Goal: Transaction & Acquisition: Purchase product/service

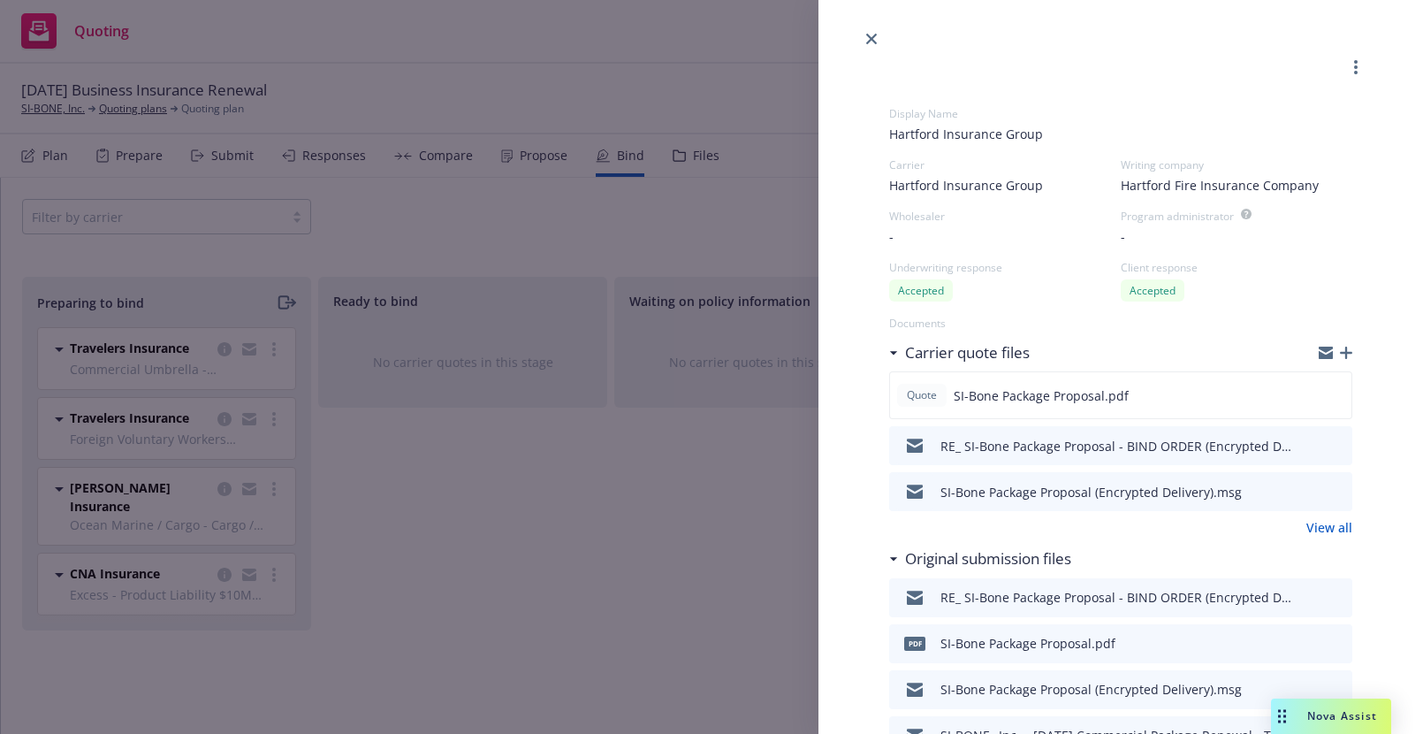
click at [899, 348] on div "Carrier quote files" at bounding box center [964, 352] width 132 height 23
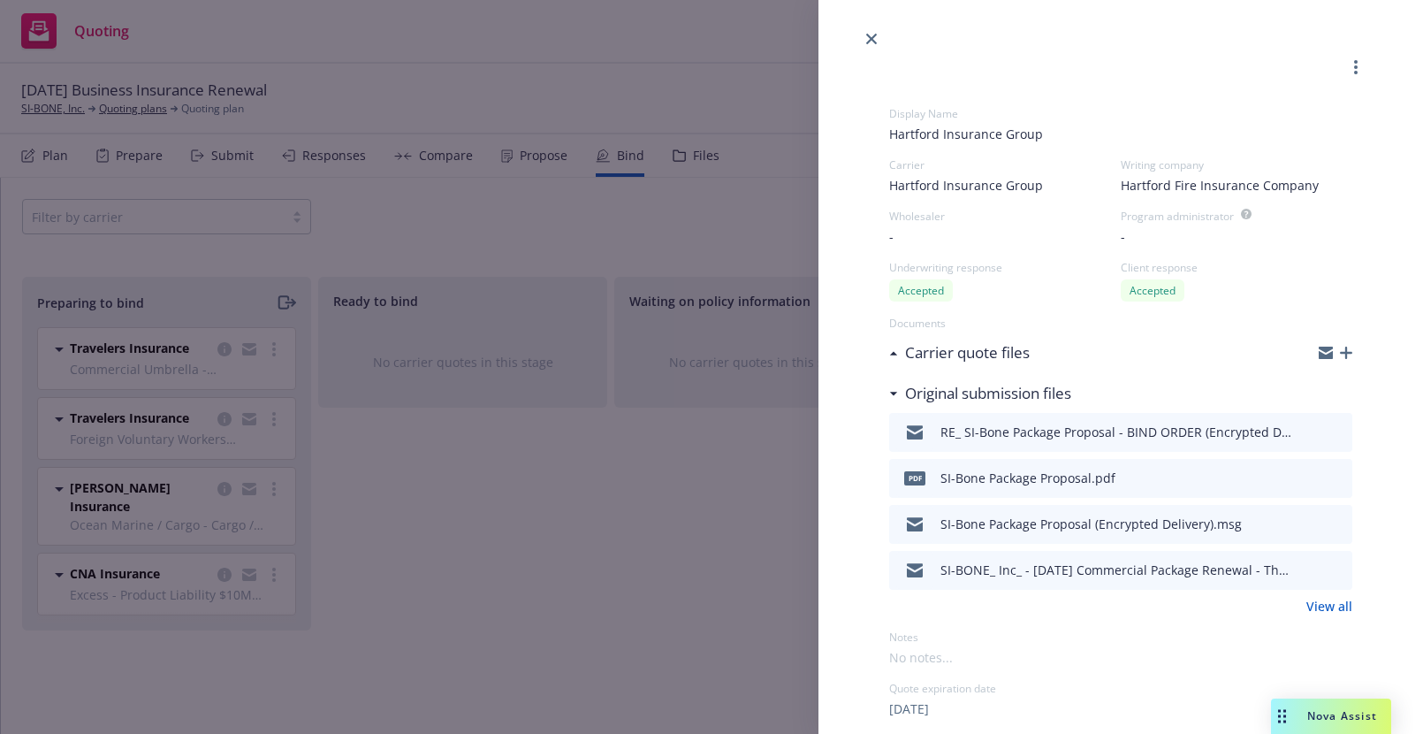
click at [899, 348] on div "Carrier quote files" at bounding box center [964, 352] width 132 height 23
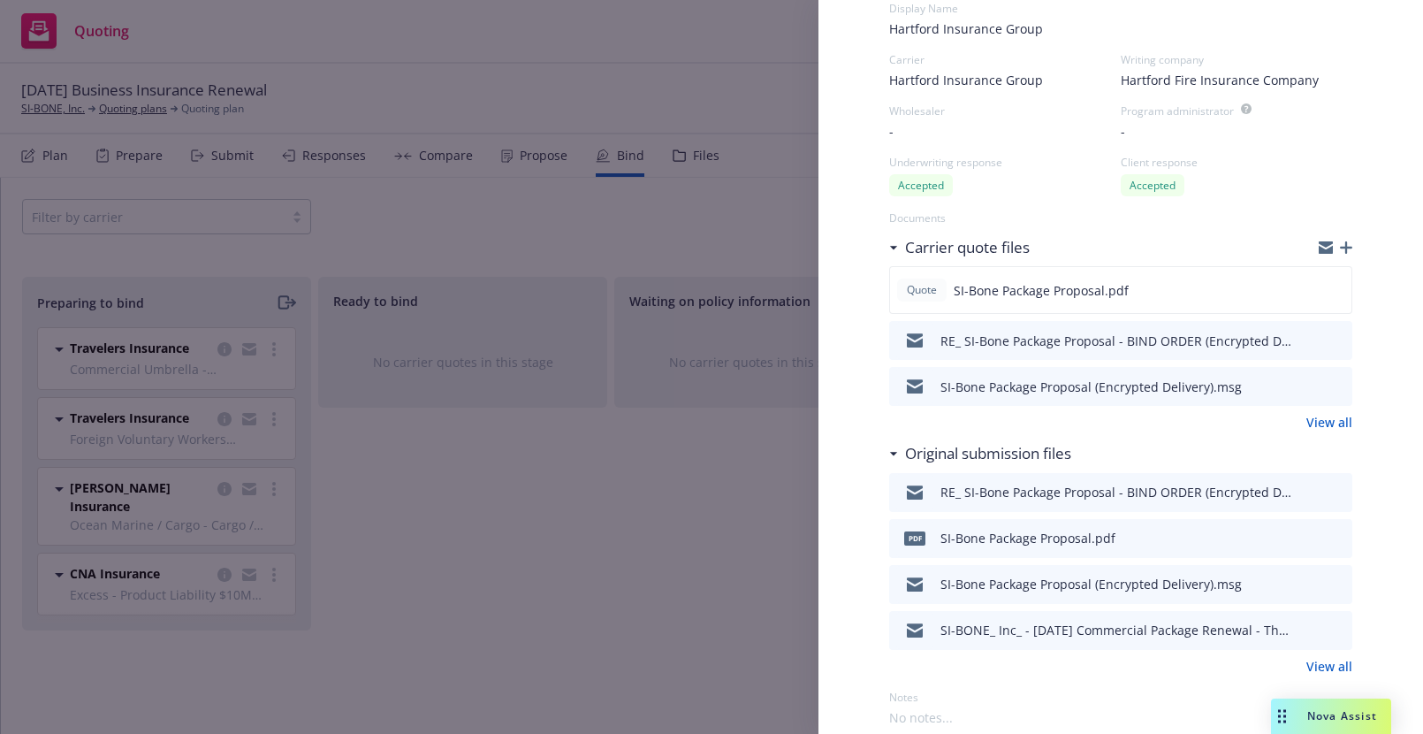
scroll to position [193, 0]
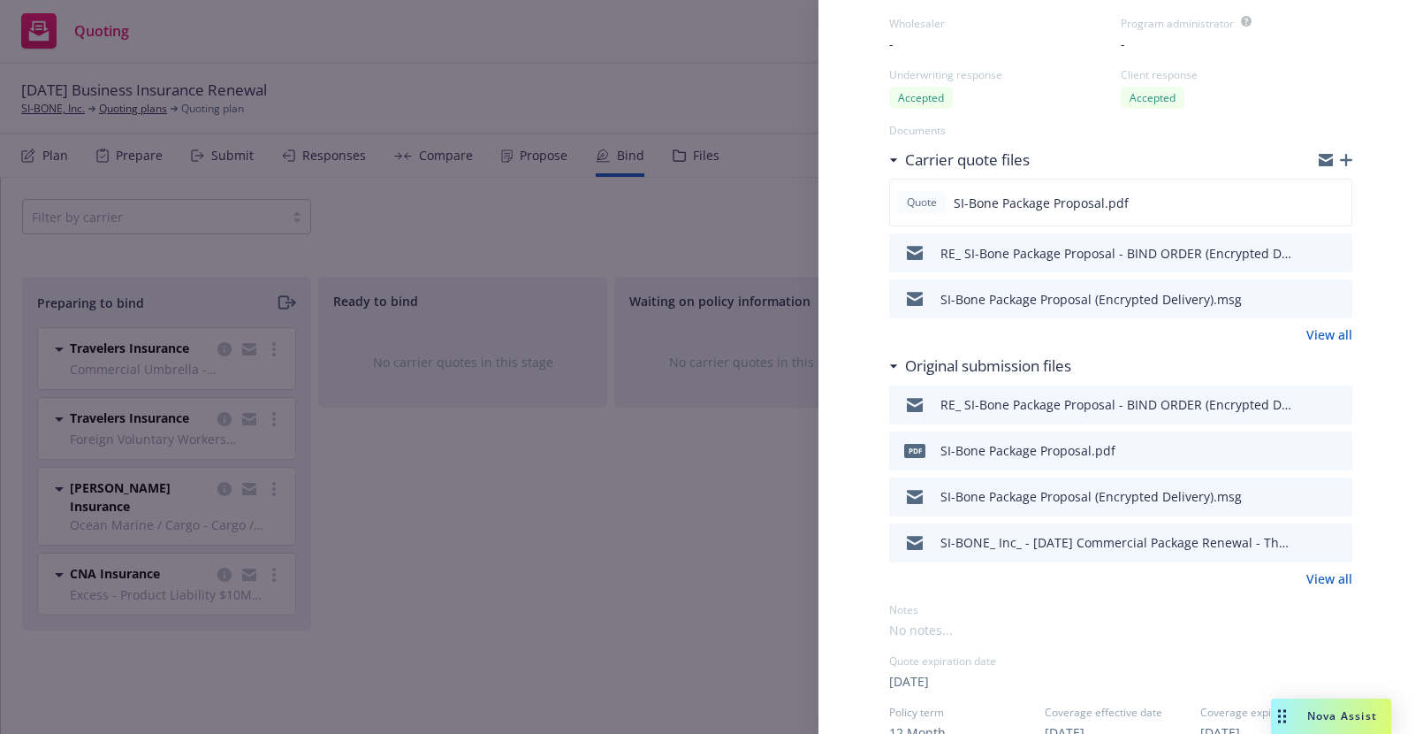
click at [901, 367] on div "Original submission files" at bounding box center [984, 365] width 173 height 23
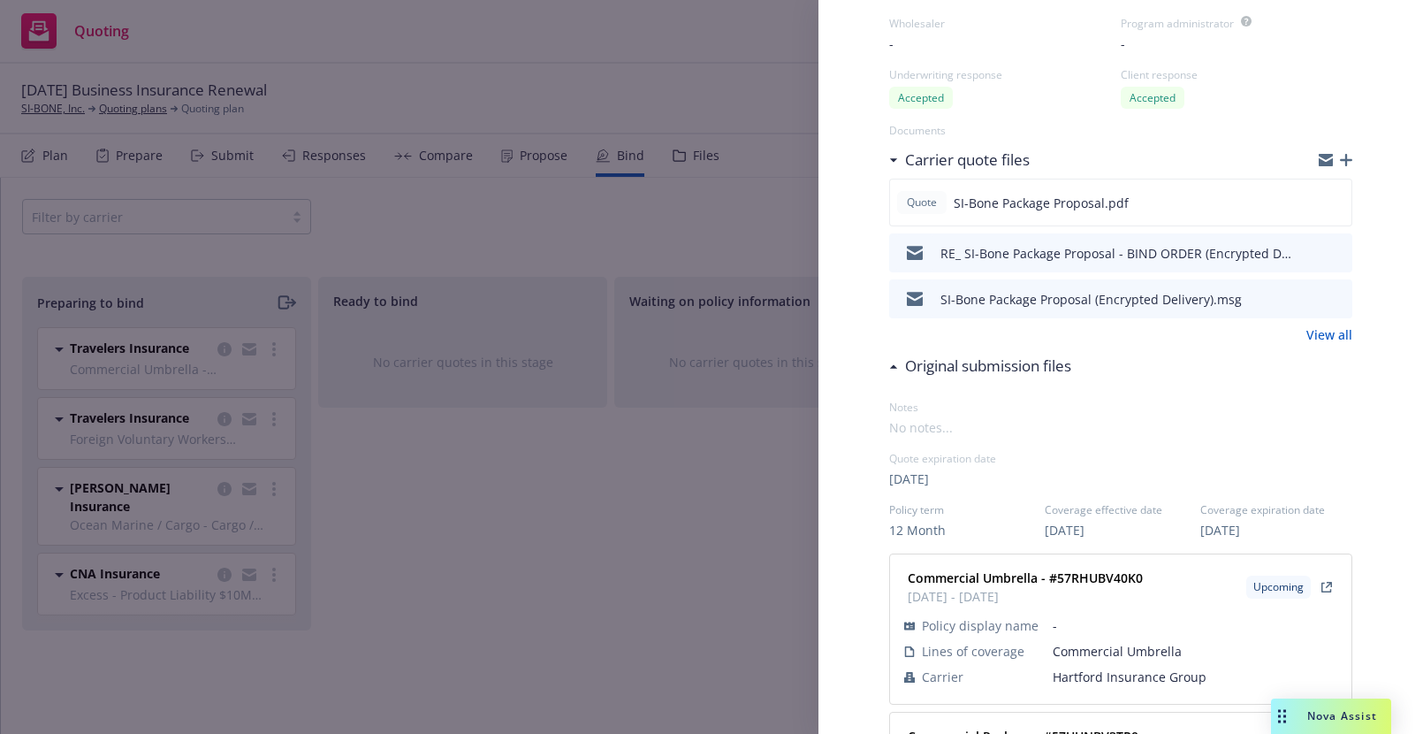
click at [901, 367] on div "Original submission files" at bounding box center [984, 365] width 173 height 23
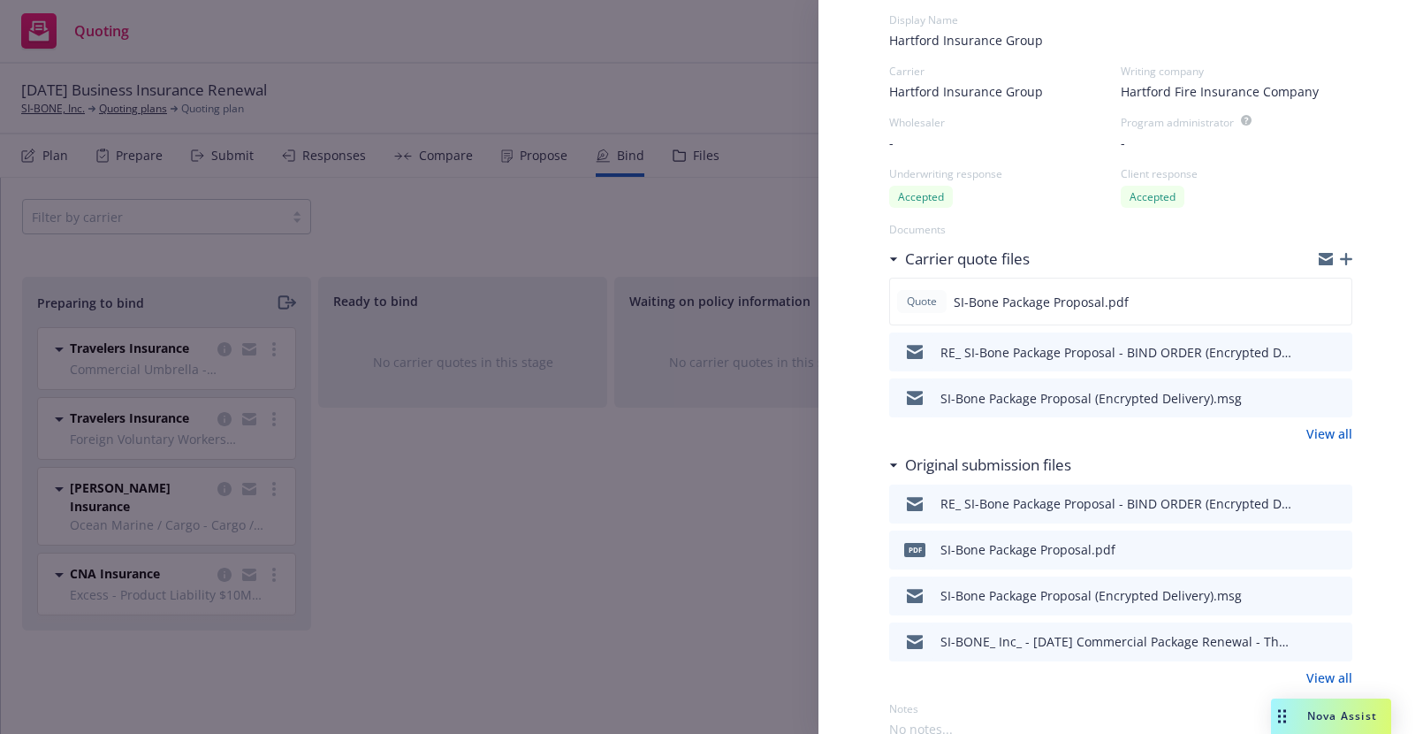
scroll to position [0, 0]
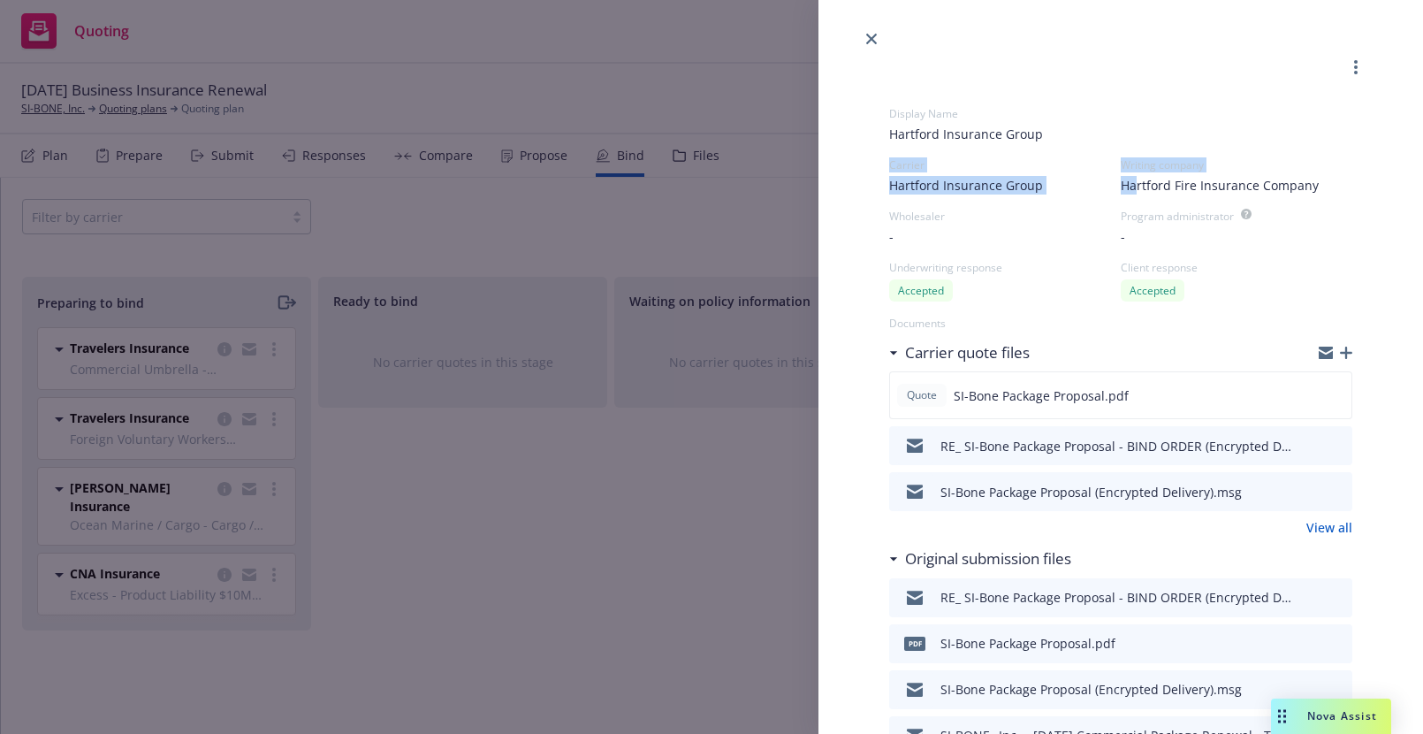
drag, startPoint x: 1001, startPoint y: 146, endPoint x: 1134, endPoint y: 182, distance: 137.4
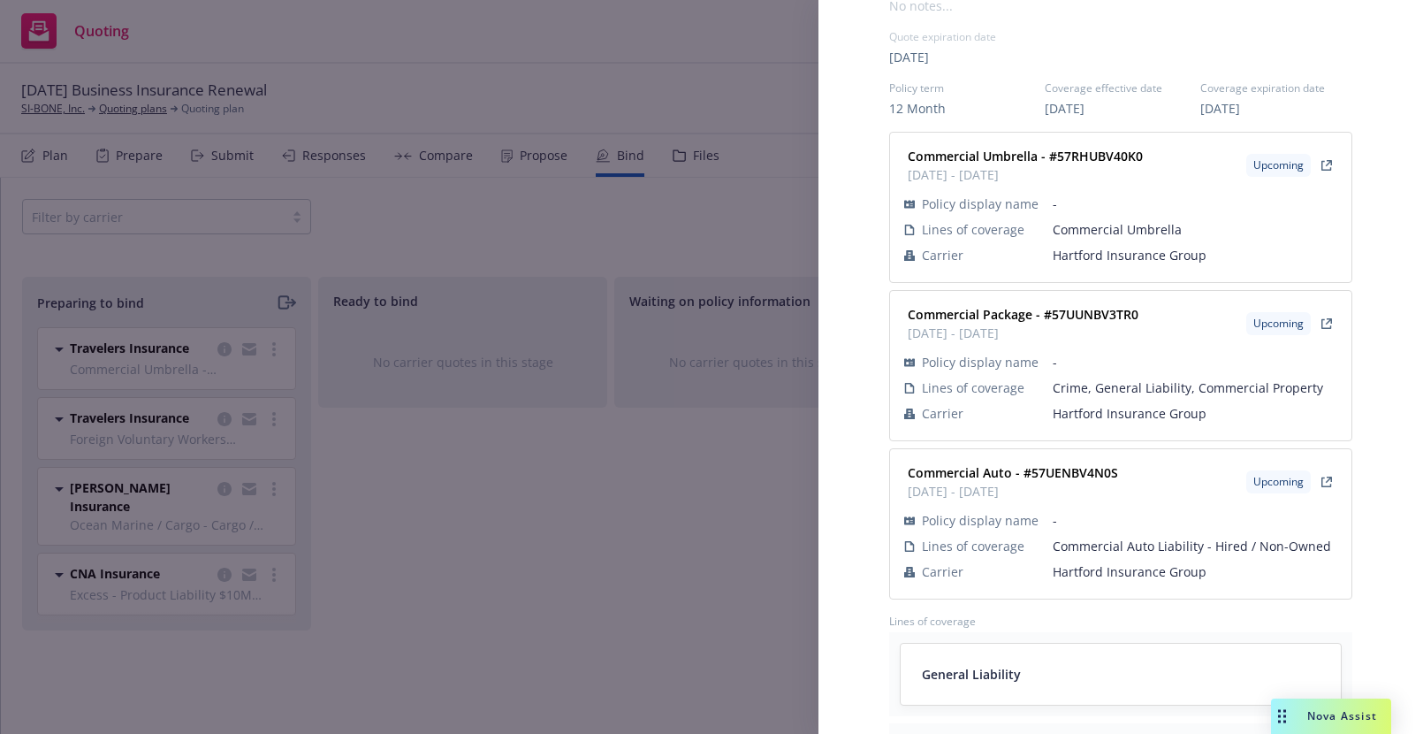
scroll to position [833, 0]
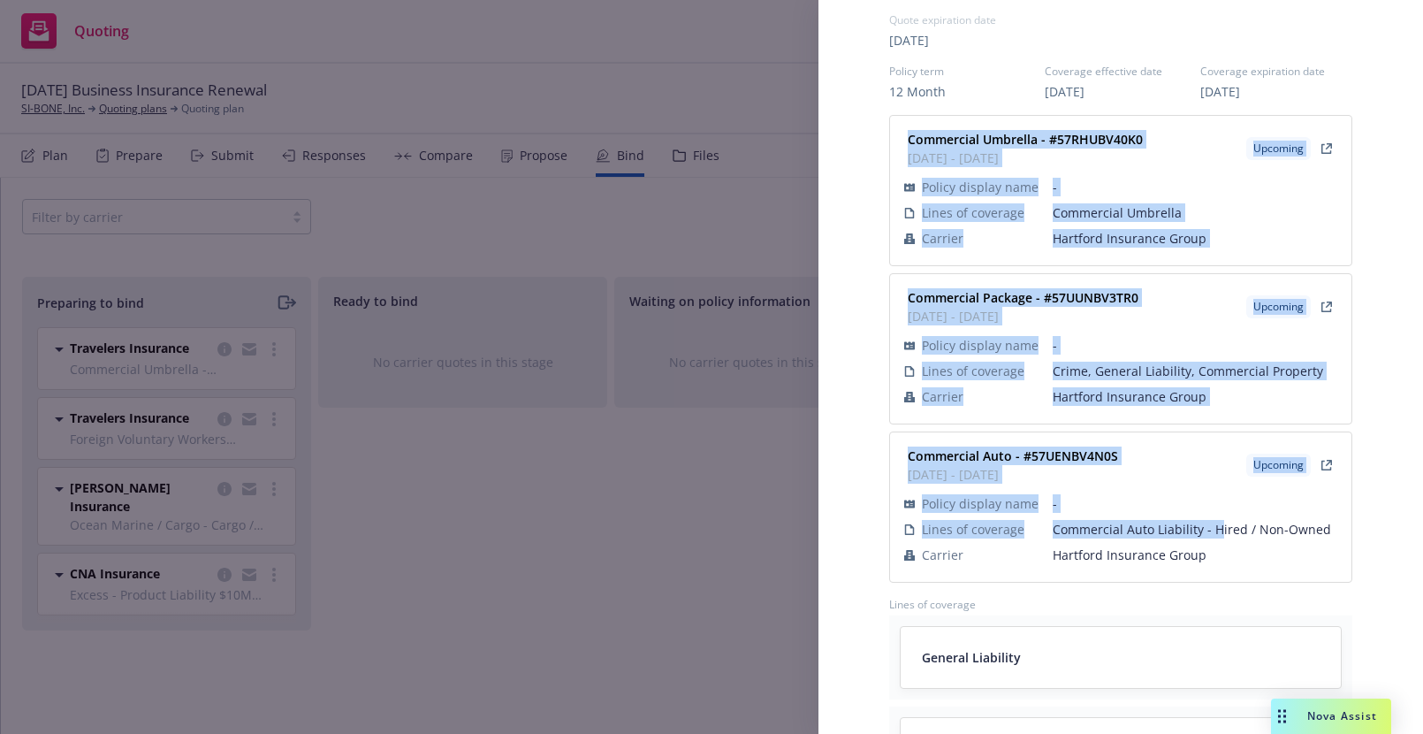
drag, startPoint x: 907, startPoint y: 142, endPoint x: 1215, endPoint y: 533, distance: 497.7
click at [1215, 535] on div "Commercial Umbrella - #57RHUBV40K0 10/01/2025 - 10/01/2026 Upcoming Policy disp…" at bounding box center [1120, 349] width 463 height 468
click at [1215, 533] on span "Commercial Auto Liability - Hired / Non-Owned" at bounding box center [1195, 529] width 285 height 19
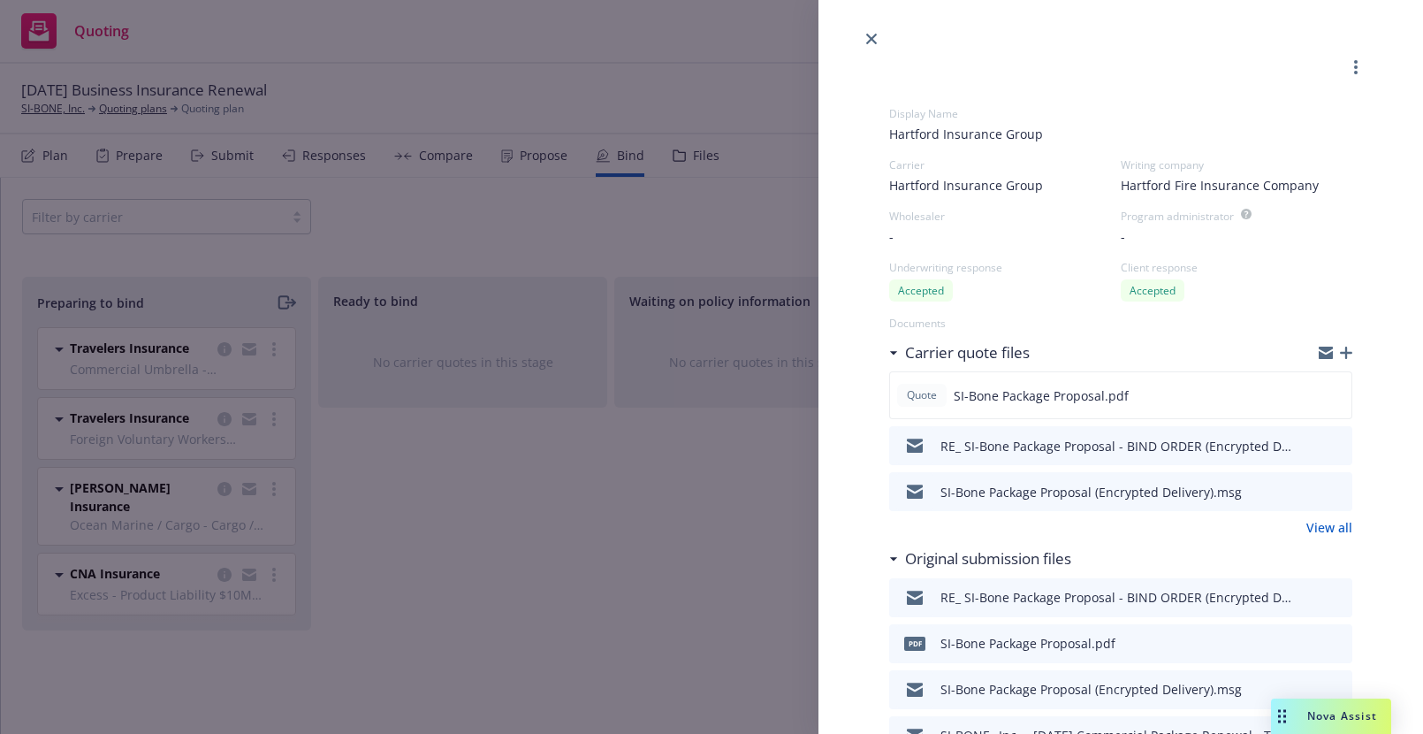
scroll to position [0, 0]
drag, startPoint x: 901, startPoint y: 286, endPoint x: 1039, endPoint y: 285, distance: 137.9
click at [1039, 285] on div "Accepted" at bounding box center [1005, 290] width 232 height 22
drag, startPoint x: 1086, startPoint y: 286, endPoint x: 1245, endPoint y: 287, distance: 159.1
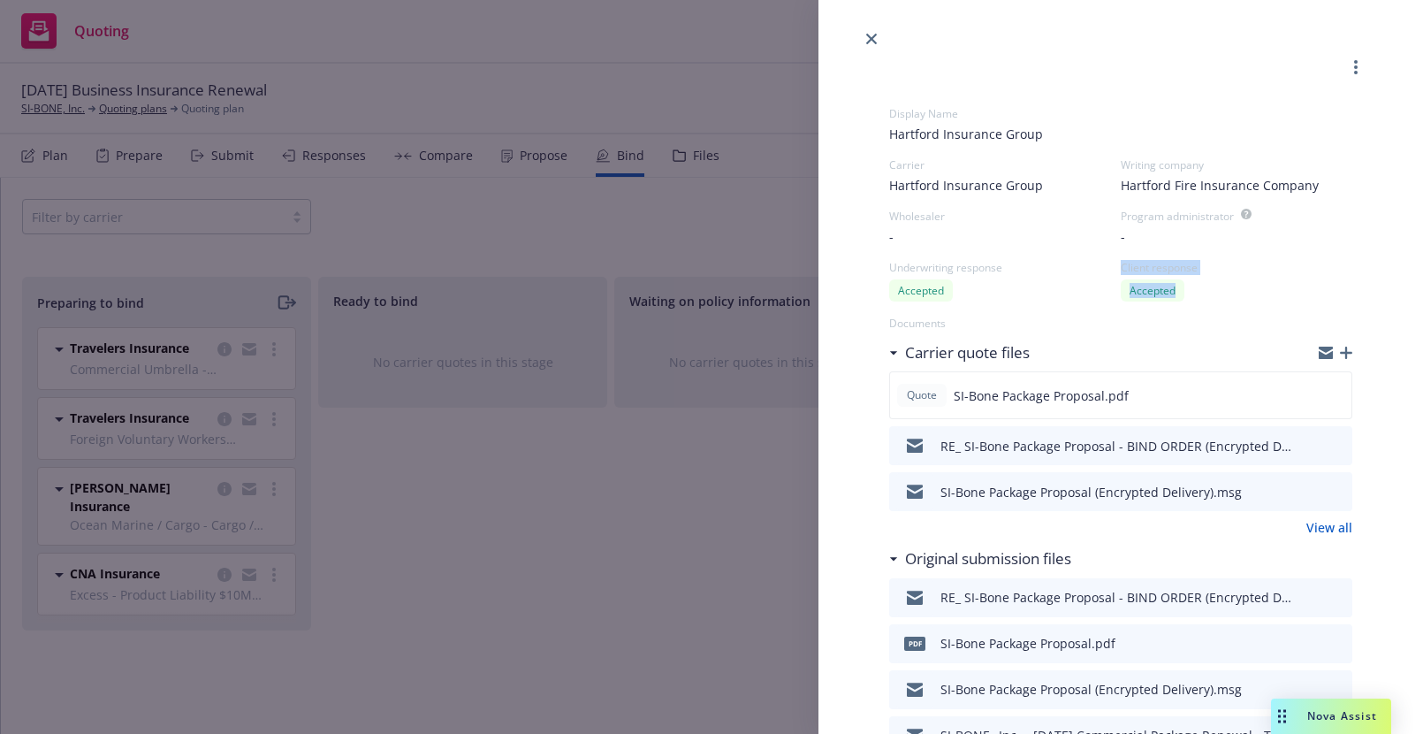
click at [1245, 289] on div "Underwriting response Accepted Client response Accepted" at bounding box center [1120, 280] width 463 height 41
click at [1175, 286] on div "Accepted" at bounding box center [1153, 290] width 64 height 22
drag, startPoint x: 1177, startPoint y: 286, endPoint x: 1018, endPoint y: 285, distance: 159.1
click at [1018, 285] on div "Underwriting response Accepted Client response Accepted" at bounding box center [1120, 280] width 463 height 41
click at [1143, 214] on div "Program administrator" at bounding box center [1177, 216] width 113 height 15
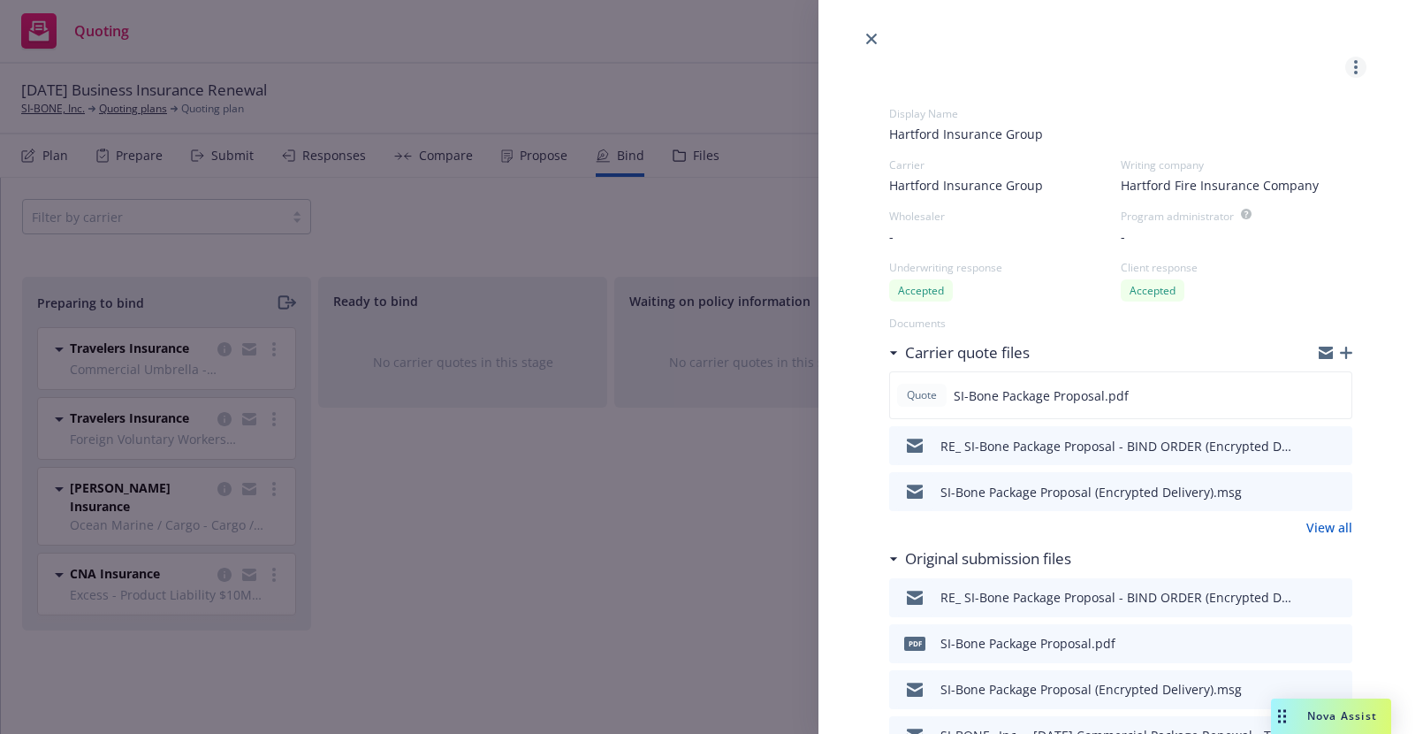
click at [1357, 69] on icon "more" at bounding box center [1356, 67] width 4 height 14
click at [1166, 126] on span "Hartford Insurance Group" at bounding box center [1120, 134] width 463 height 19
drag, startPoint x: 870, startPoint y: 29, endPoint x: 848, endPoint y: 107, distance: 80.9
click at [848, 108] on div "Display Name Hartford Insurance Group Carrier Hartford Insurance Group Writing …" at bounding box center [1120, 367] width 605 height 734
drag, startPoint x: 1286, startPoint y: 437, endPoint x: 1043, endPoint y: 475, distance: 246.0
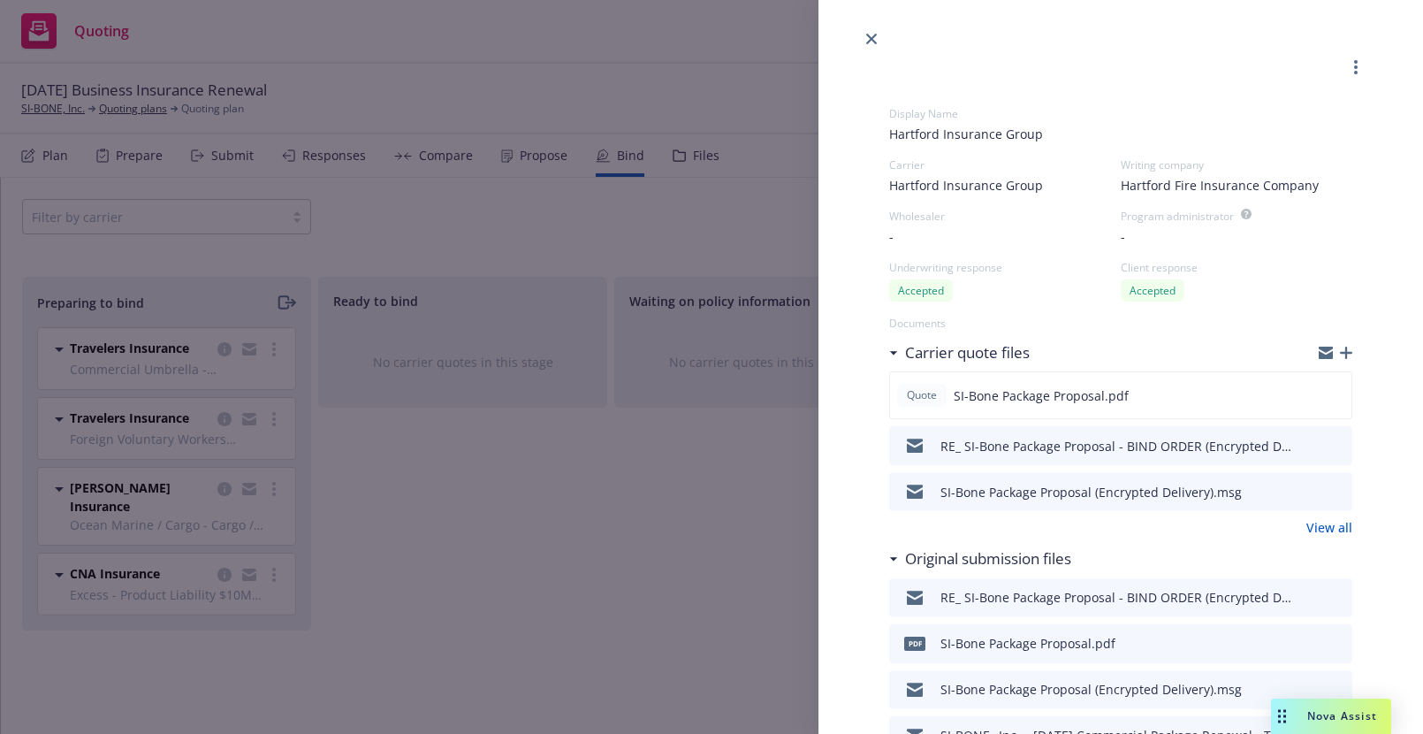
click at [1043, 475] on div "Quote SI-Bone Package Proposal.pdf RE_ SI-Bone Package Proposal - BIND ORDER (E…" at bounding box center [1120, 441] width 463 height 140
click at [945, 432] on div "RE_ SI-Bone Package Proposal - BIND ORDER (Encrypted Delivery).msg" at bounding box center [1095, 445] width 398 height 37
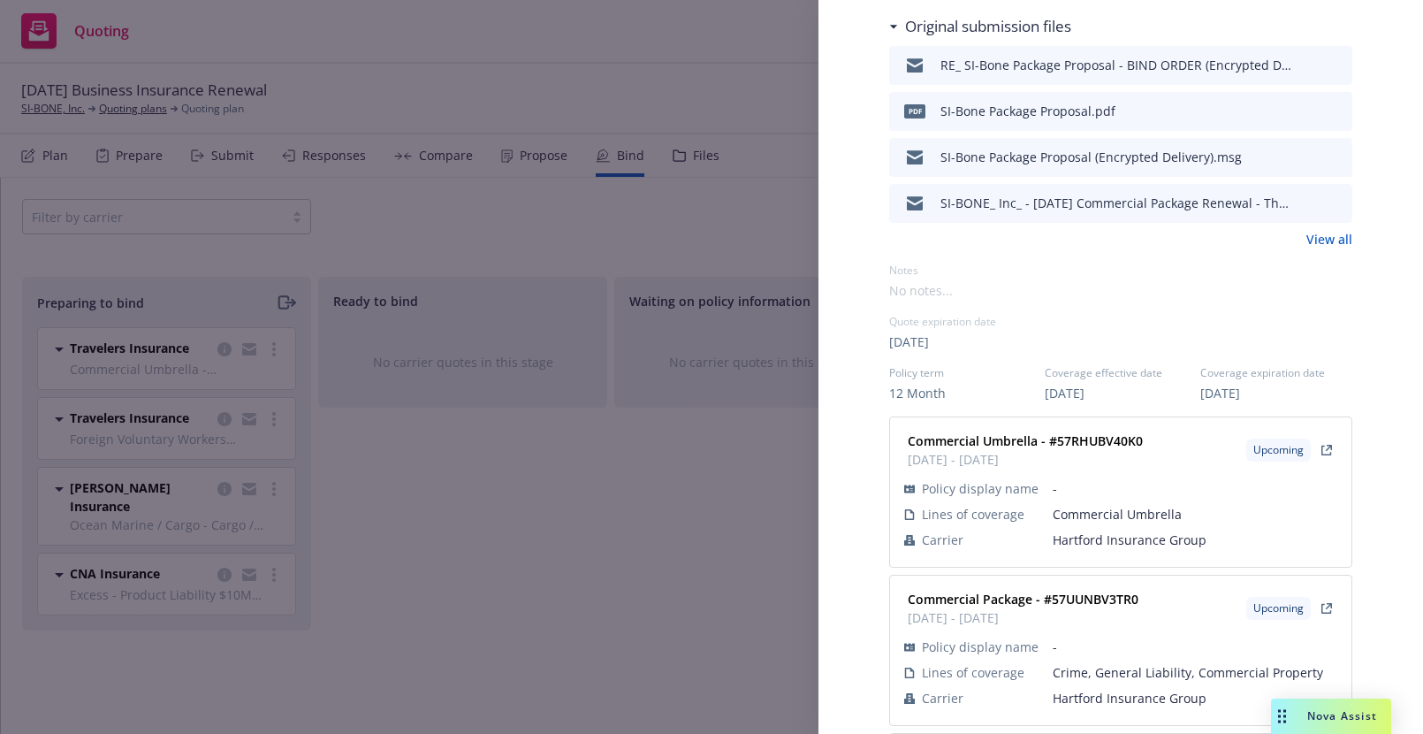
scroll to position [1000, 0]
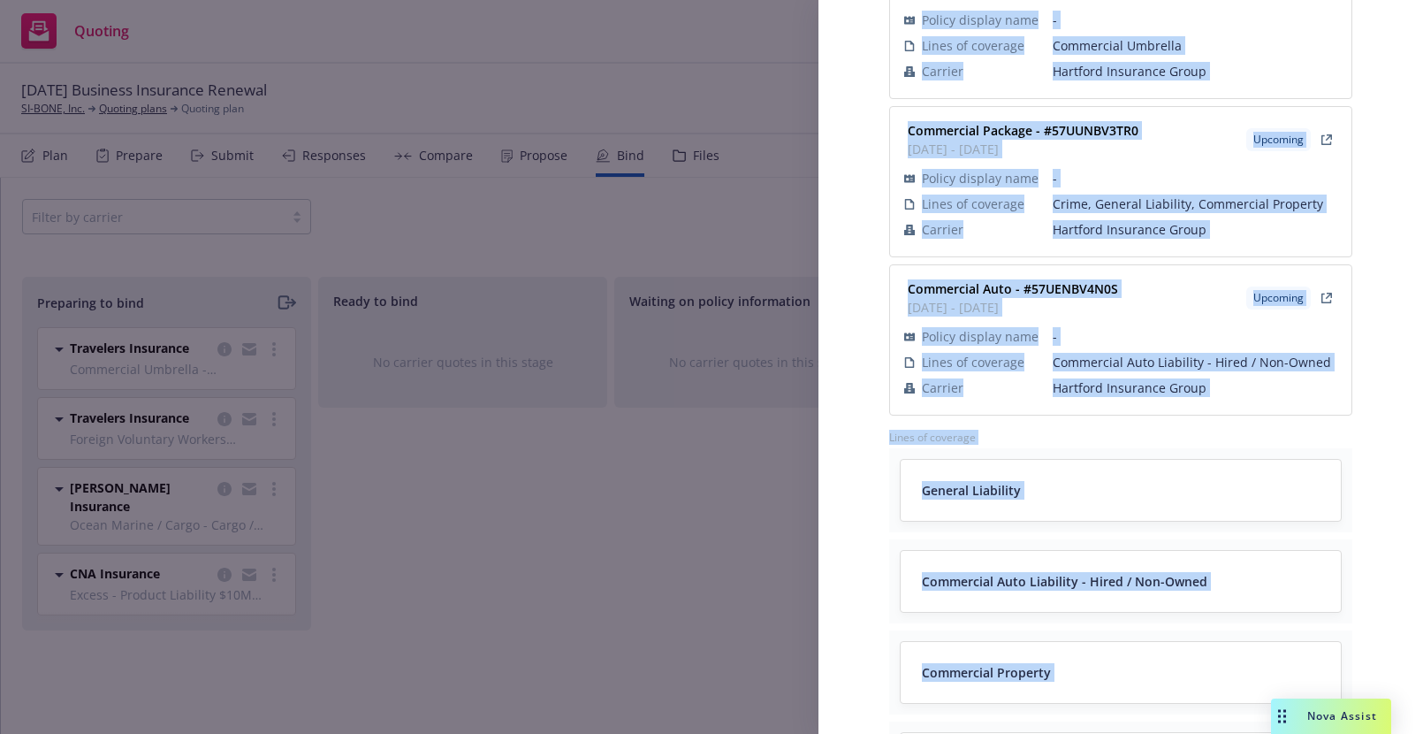
drag, startPoint x: 933, startPoint y: 437, endPoint x: 1061, endPoint y: 713, distance: 304.9
click at [1063, 718] on div "Display Name Hartford Insurance Group Carrier Hartford Insurance Group Writing …" at bounding box center [1120, 189] width 463 height 2225
click at [693, 121] on div "Display Name Hartford Insurance Group Carrier Hartford Insurance Group Writing …" at bounding box center [711, 367] width 1423 height 734
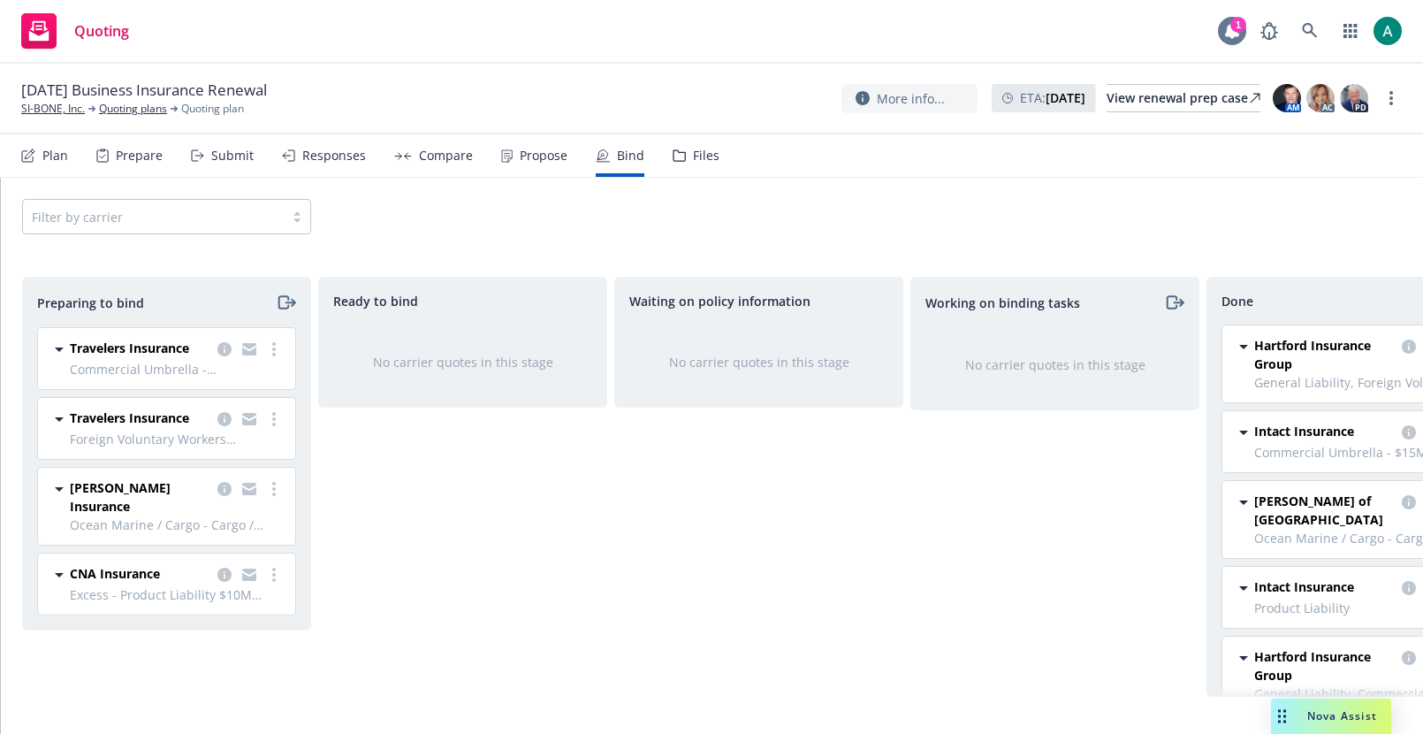
click at [1232, 27] on div "1" at bounding box center [1238, 25] width 16 height 16
